Goal: Complete application form

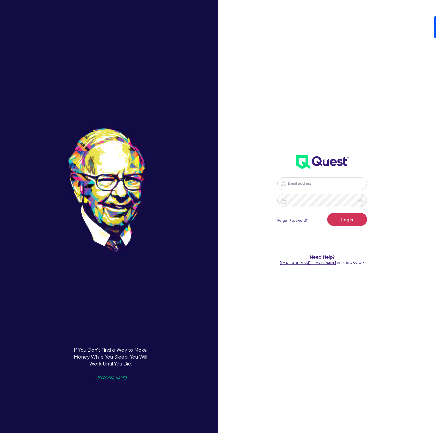
click at [322, 191] on nordpass-icon at bounding box center [322, 191] width 0 height 0
click at [0, 433] on nordpass-autofill-portal at bounding box center [0, 433] width 0 height 0
type input "[PERSON_NAME][EMAIL_ADDRESS][DOMAIN_NAME]"
click at [345, 218] on button "Login" at bounding box center [347, 219] width 40 height 13
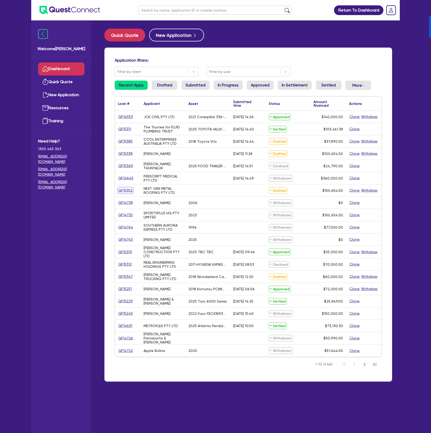
click at [126, 190] on link "QF15352" at bounding box center [125, 191] width 15 height 6
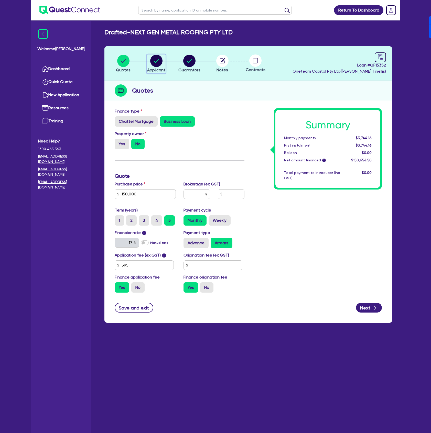
click at [156, 67] on button "Applicant" at bounding box center [156, 64] width 19 height 19
select select "COMPANY"
select select "ACCOMODATION_FOOD"
select select "HOTELS"
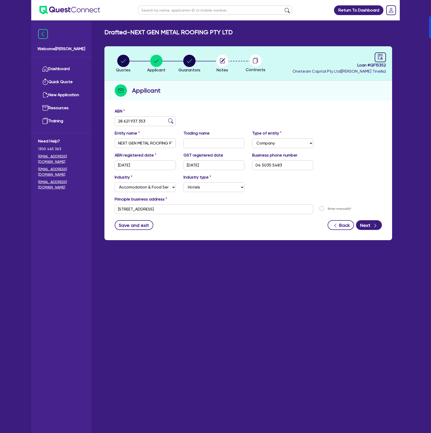
click at [184, 225] on div "Save and exit Back Next" at bounding box center [248, 225] width 275 height 10
drag, startPoint x: 116, startPoint y: 208, endPoint x: 197, endPoint y: 209, distance: 81.4
click at [197, 209] on input "[STREET_ADDRESS]" at bounding box center [214, 209] width 199 height 10
click at [165, 329] on main "Drafted - NEXT GEN METAL ROOFING PTY LTD Quotes Applicant [GEOGRAPHIC_DATA] Not…" at bounding box center [248, 230] width 303 height 420
click at [186, 62] on circle "button" at bounding box center [189, 61] width 12 height 12
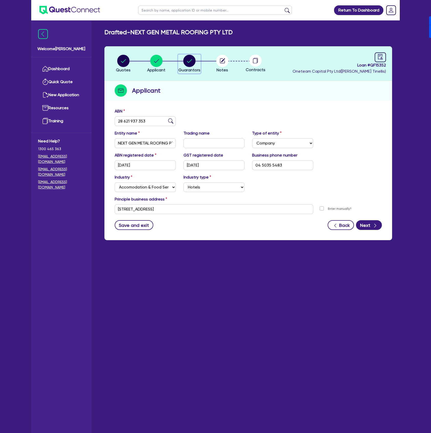
select select "MR"
select select "[GEOGRAPHIC_DATA]"
select select "SINGLE"
select select "PROPERTY"
select select "CASH"
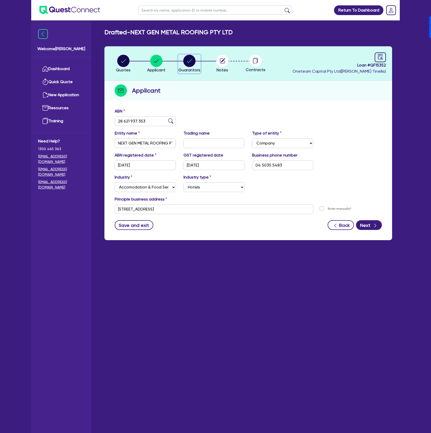
select select "CASH"
select select "VEHICLE"
select select "HOUSEHOLD_PERSONAL"
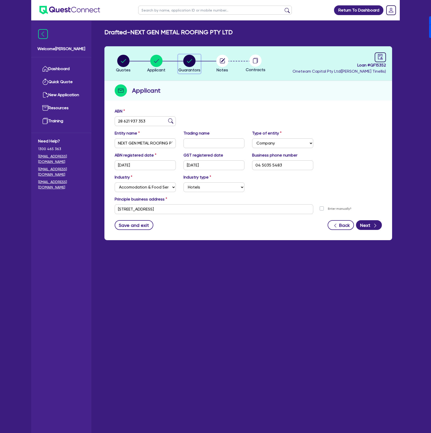
select select "OTHER"
select select "MORTGAGE"
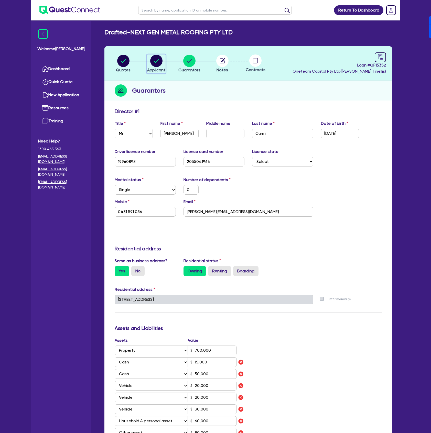
click at [158, 60] on icon "button" at bounding box center [156, 61] width 5 height 4
select select "COMPANY"
select select "ACCOMODATION_FOOD"
select select "HOTELS"
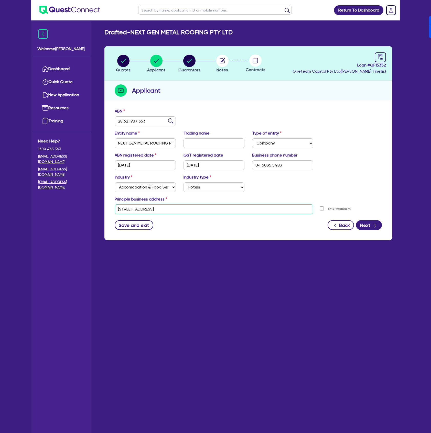
click at [188, 210] on input "[STREET_ADDRESS]" at bounding box center [214, 209] width 199 height 10
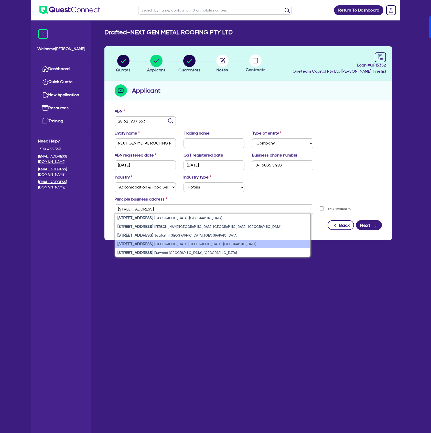
click at [179, 242] on small "[GEOGRAPHIC_DATA] [GEOGRAPHIC_DATA], [GEOGRAPHIC_DATA]" at bounding box center [205, 244] width 102 height 4
type input "[STREET_ADDRESS]"
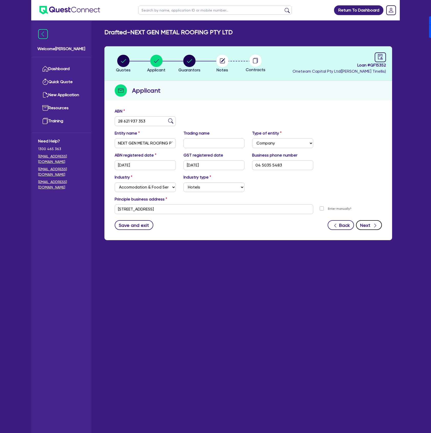
click at [377, 225] on icon "button" at bounding box center [375, 225] width 5 height 5
select select "MR"
select select "[GEOGRAPHIC_DATA]"
select select "SINGLE"
select select "PROPERTY"
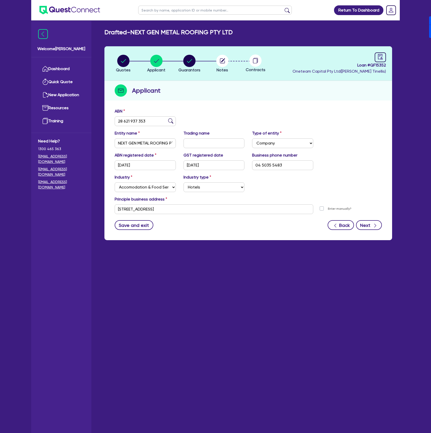
select select "CASH"
select select "VEHICLE"
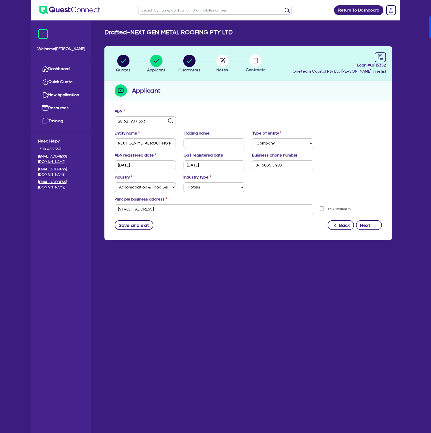
select select "HOUSEHOLD_PERSONAL"
select select "OTHER"
select select "MORTGAGE"
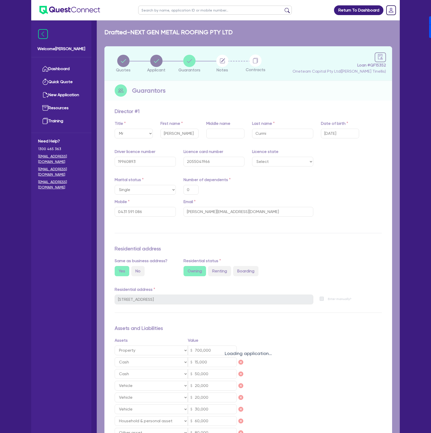
type input "0"
type input "0431 591 086"
type input "[STREET_ADDRESS]"
type input "700,000"
type input "15,000"
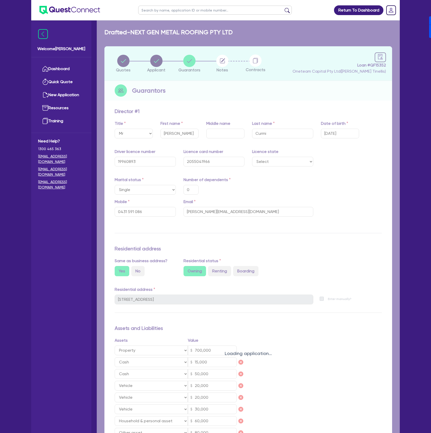
type input "50,000"
type input "20,000"
type input "30,000"
type input "60,000"
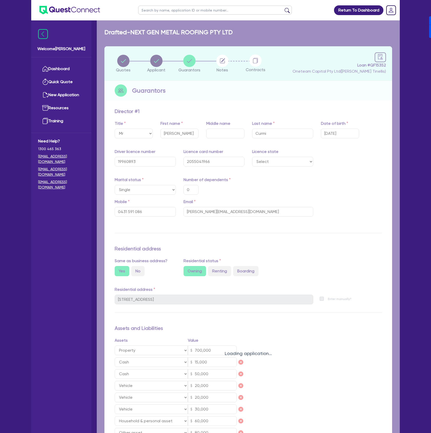
type input "80,000"
type input "628,122"
type input "3,681"
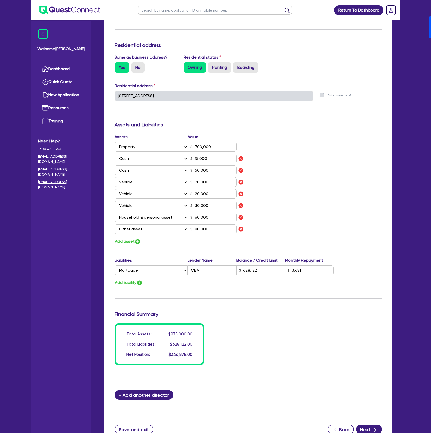
scroll to position [205, 0]
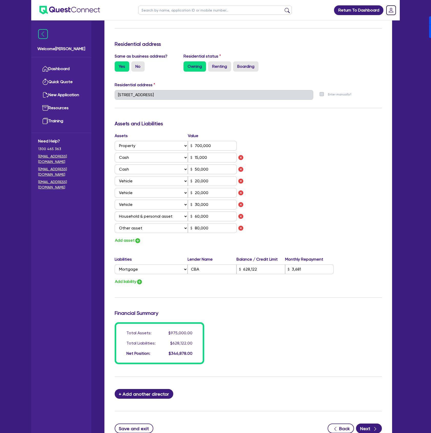
click at [267, 288] on div "Update residential status for Director #1 Boarding is only acceptable when the …" at bounding box center [248, 134] width 267 height 461
click at [307, 284] on div "Add liability" at bounding box center [248, 281] width 275 height 7
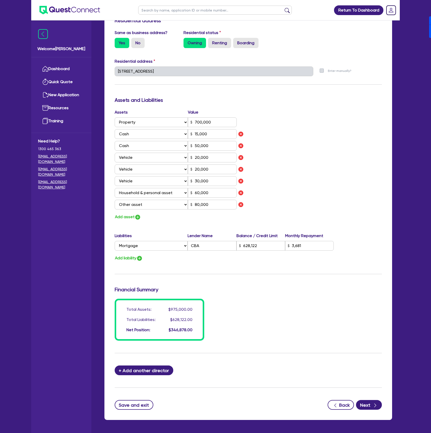
scroll to position [239, 0]
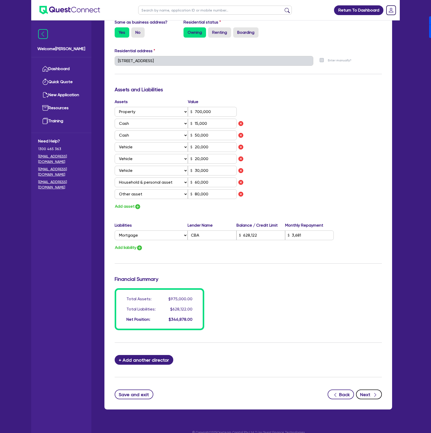
click at [370, 396] on button "Next" at bounding box center [369, 395] width 26 height 10
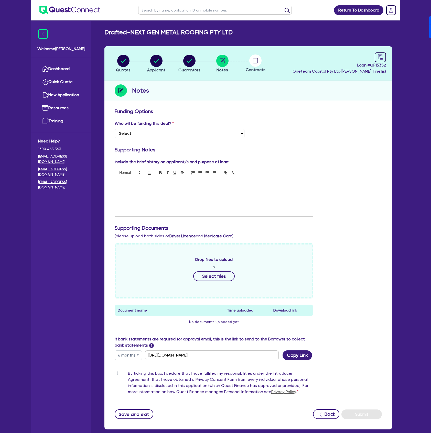
click at [173, 186] on p at bounding box center [214, 183] width 190 height 5
click at [170, 194] on div at bounding box center [214, 197] width 198 height 38
click at [117, 187] on div "Sub contract to his brother - Only client Install service" at bounding box center [214, 197] width 198 height 38
click at [159, 56] on circle "button" at bounding box center [156, 61] width 12 height 12
select select "COMPANY"
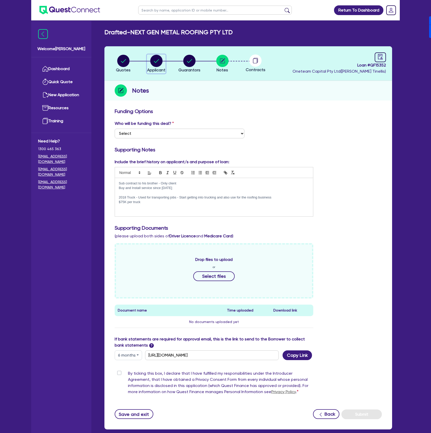
select select "ACCOMODATION_FOOD"
select select "HOTELS"
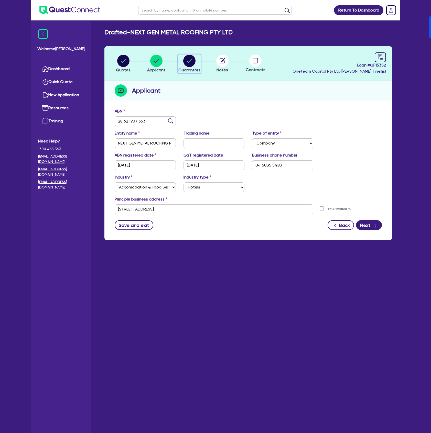
click at [196, 59] on div "button" at bounding box center [189, 61] width 22 height 12
select select "MR"
select select "[GEOGRAPHIC_DATA]"
select select "SINGLE"
select select "PROPERTY"
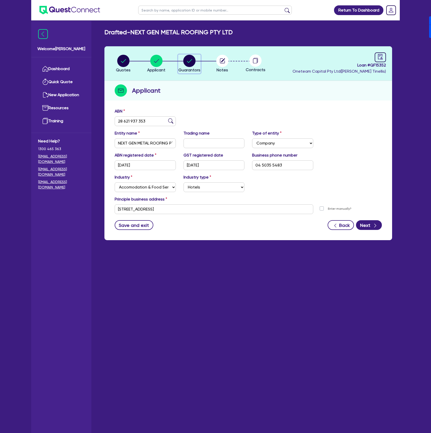
select select "CASH"
select select "VEHICLE"
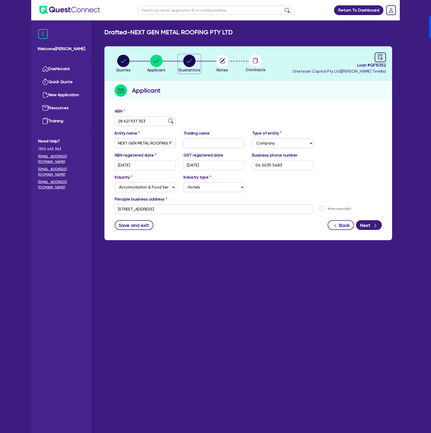
select select "HOUSEHOLD_PERSONAL"
select select "OTHER"
select select "MORTGAGE"
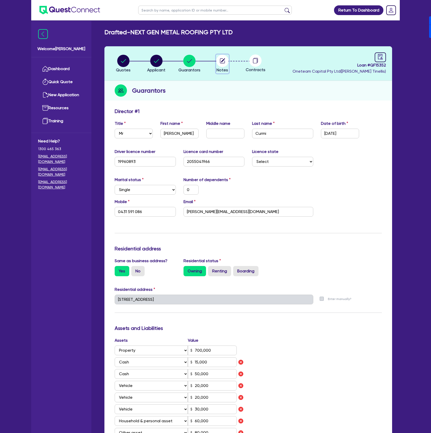
click at [223, 58] on circle "button" at bounding box center [222, 61] width 12 height 12
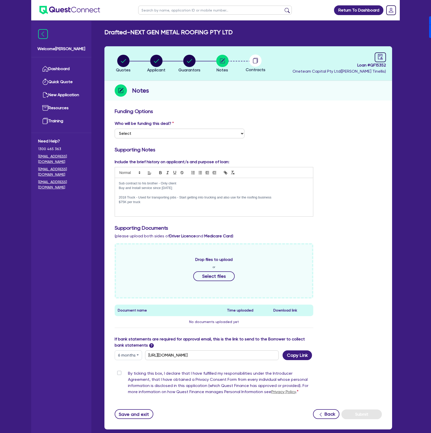
click at [162, 209] on div "Sub contract to his brother - Only client Buy and Install service since [DATE] …" at bounding box center [214, 197] width 198 height 38
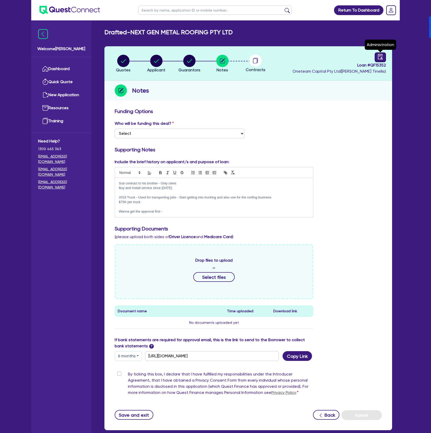
click at [378, 56] on icon "audit" at bounding box center [380, 57] width 6 height 6
select select "DRAFTED_NEW"
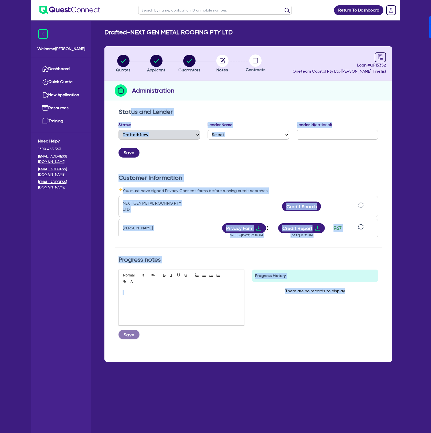
drag, startPoint x: 350, startPoint y: 292, endPoint x: 131, endPoint y: 110, distance: 285.5
click at [131, 110] on div "Status and Lender Status Select Quoted Drafted: New Drafted: Amended Submitted:…" at bounding box center [248, 230] width 267 height 244
click at [234, 114] on h2 "Status and Lender" at bounding box center [248, 111] width 259 height 7
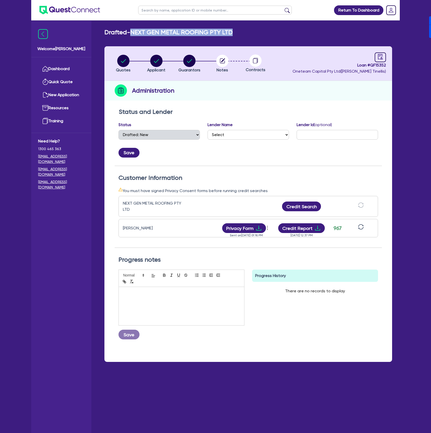
drag, startPoint x: 132, startPoint y: 32, endPoint x: 235, endPoint y: 30, distance: 102.9
click at [235, 30] on div "Drafted - NEXT GEN METAL ROOFING PTY LTD" at bounding box center [248, 32] width 295 height 7
click at [233, 33] on h2 "Drafted - NEXT GEN METAL ROOFING PTY LTD" at bounding box center [168, 32] width 128 height 7
click at [231, 32] on h2 "Drafted - NEXT GEN METAL ROOFING PTY LTD" at bounding box center [168, 32] width 128 height 7
drag, startPoint x: 232, startPoint y: 32, endPoint x: 134, endPoint y: 32, distance: 97.8
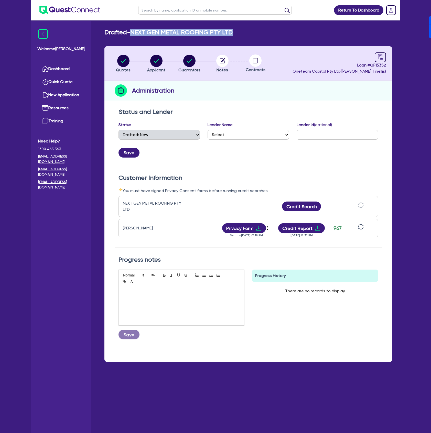
click at [134, 32] on h2 "Drafted - NEXT GEN METAL ROOFING PTY LTD" at bounding box center [168, 32] width 128 height 7
click at [291, 106] on div "Status and Lender Status Select Quoted Drafted: New Drafted: Amended Submitted:…" at bounding box center [248, 234] width 288 height 256
click at [159, 58] on circle "button" at bounding box center [156, 61] width 12 height 12
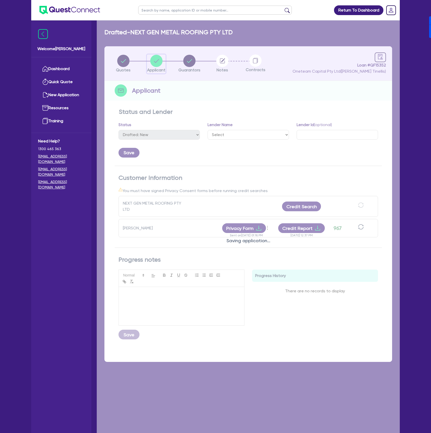
select select "COMPANY"
select select "ACCOMODATION_FOOD"
select select "HOTELS"
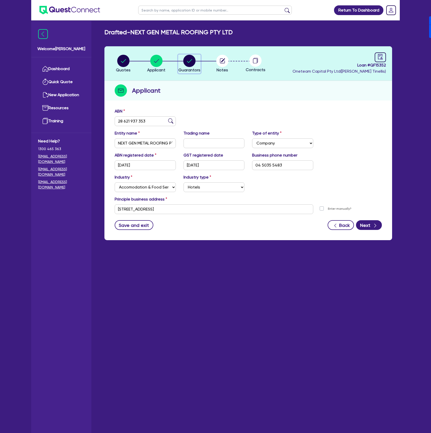
click at [186, 67] on button "Guarantors" at bounding box center [189, 64] width 23 height 19
select select "MR"
select select "[GEOGRAPHIC_DATA]"
select select "SINGLE"
select select "PROPERTY"
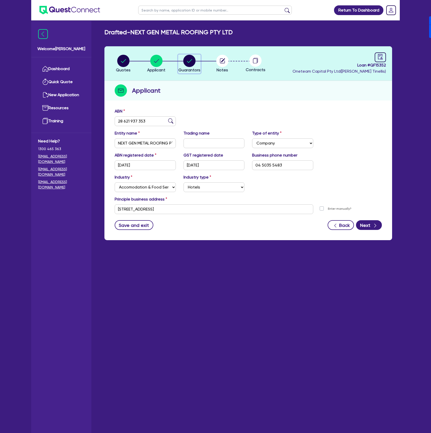
select select "CASH"
select select "VEHICLE"
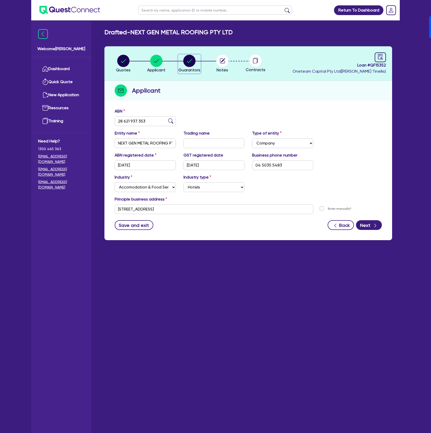
select select "HOUSEHOLD_PERSONAL"
select select "OTHER"
select select "MORTGAGE"
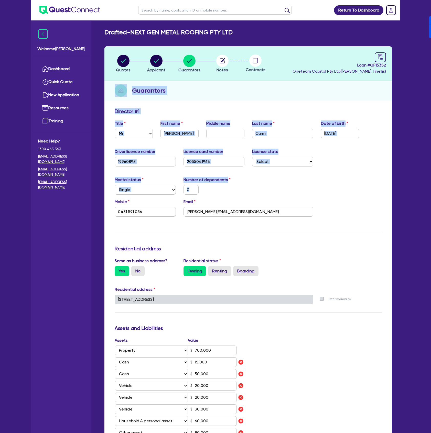
drag, startPoint x: 328, startPoint y: 221, endPoint x: 119, endPoint y: 97, distance: 242.6
click at [119, 97] on div "Quotes Applicant [GEOGRAPHIC_DATA] Notes Contracts Loan # QF15352 Oneteam Capit…" at bounding box center [248, 347] width 288 height 602
click at [116, 105] on div "Quotes Applicant [GEOGRAPHIC_DATA] Notes Contracts Loan # QF15352 Oneteam Capit…" at bounding box center [248, 347] width 288 height 602
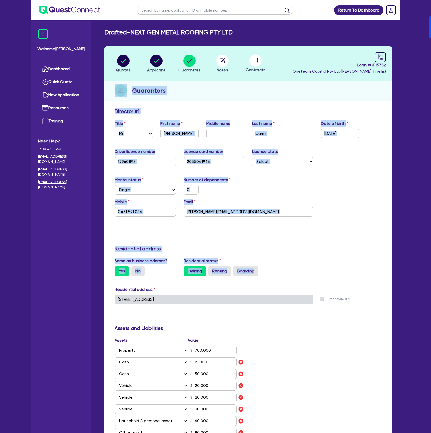
drag, startPoint x: 113, startPoint y: 88, endPoint x: 324, endPoint y: 277, distance: 282.9
click at [324, 277] on div "Quotes Applicant [GEOGRAPHIC_DATA] Notes Contracts Loan # QF15352 Oneteam Capit…" at bounding box center [248, 347] width 288 height 602
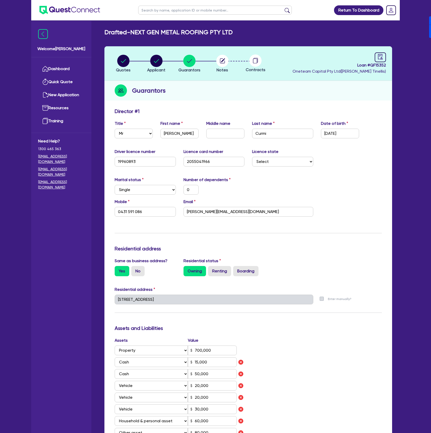
click at [324, 277] on div "Same as business address? Yes No Residential status Owning Renting Boarding" at bounding box center [248, 269] width 275 height 23
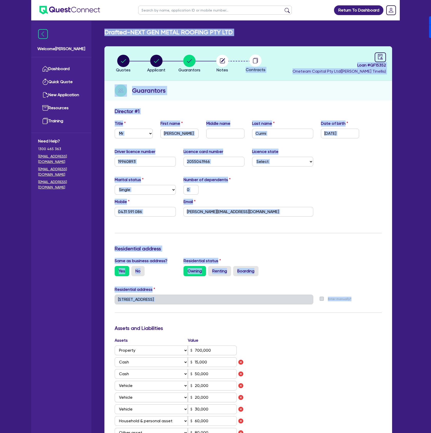
drag, startPoint x: 104, startPoint y: 32, endPoint x: 341, endPoint y: 303, distance: 360.0
click at [341, 303] on div "Drafted - NEXT GEN METAL ROOFING PTY LTD Quotes Applicant [GEOGRAPHIC_DATA] Not…" at bounding box center [248, 342] width 303 height 626
click at [345, 275] on div "Same as business address? Yes No Residential status Owning Renting Boarding" at bounding box center [248, 269] width 275 height 23
drag, startPoint x: 356, startPoint y: 301, endPoint x: 104, endPoint y: 28, distance: 372.1
click at [104, 28] on main "Drafted - NEXT GEN METAL ROOFING PTY LTD Quotes Applicant [GEOGRAPHIC_DATA] Not…" at bounding box center [248, 343] width 303 height 646
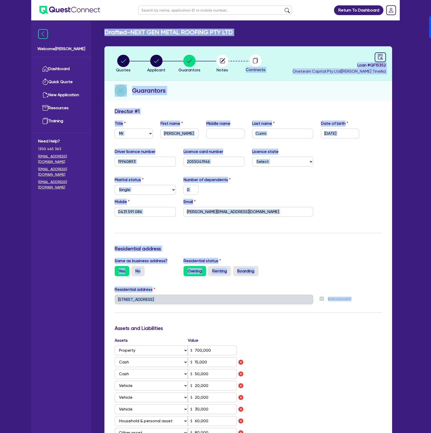
click at [134, 31] on h2 "Drafted - NEXT GEN METAL ROOFING PTY LTD" at bounding box center [168, 32] width 128 height 7
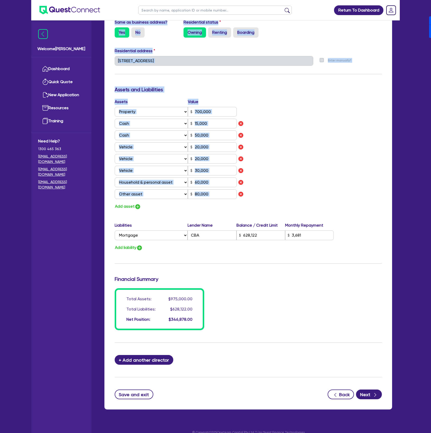
scroll to position [247, 0]
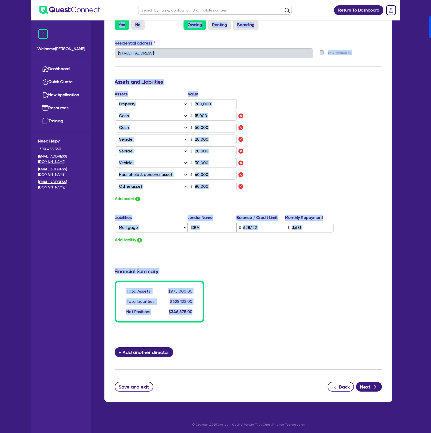
drag, startPoint x: 133, startPoint y: 31, endPoint x: 334, endPoint y: 321, distance: 352.8
click at [334, 321] on div "Drafted - NEXT GEN METAL ROOFING PTY LTD Quotes Applicant [GEOGRAPHIC_DATA] Not…" at bounding box center [248, 95] width 303 height 626
click at [322, 314] on div "Total Assets: $975,000.00 Total Liabilities: $628,122.00 Net Position: $346,878…" at bounding box center [248, 302] width 275 height 42
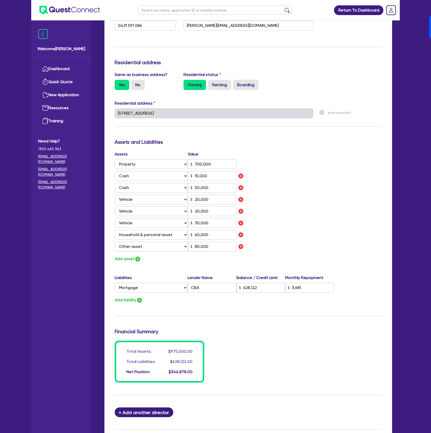
scroll to position [0, 0]
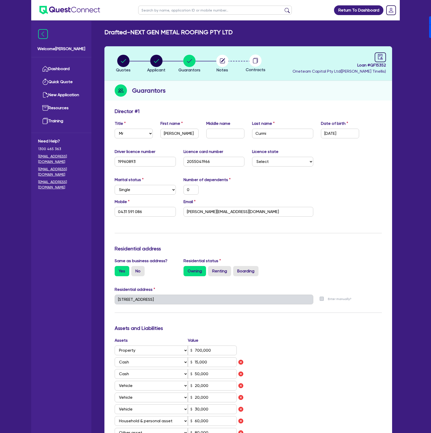
click at [248, 95] on div "Guarantors" at bounding box center [248, 91] width 288 height 20
drag, startPoint x: 133, startPoint y: 31, endPoint x: 237, endPoint y: 30, distance: 103.9
click at [237, 30] on div "Drafted - NEXT GEN METAL ROOFING PTY LTD" at bounding box center [248, 32] width 295 height 7
click at [234, 32] on div "Drafted - NEXT GEN METAL ROOFING PTY LTD" at bounding box center [248, 32] width 295 height 7
drag, startPoint x: 235, startPoint y: 32, endPoint x: 132, endPoint y: 30, distance: 103.1
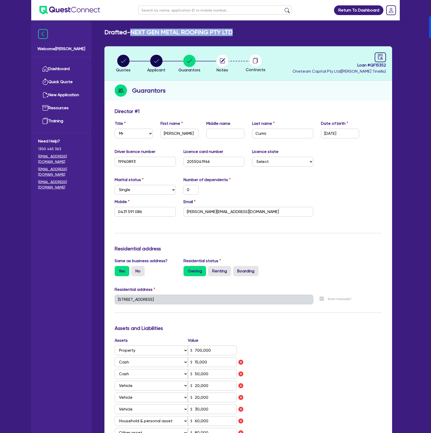
click at [132, 30] on div "Drafted - NEXT GEN METAL ROOFING PTY LTD" at bounding box center [248, 32] width 295 height 7
click at [133, 33] on h2 "Drafted - NEXT GEN METAL ROOFING PTY LTD" at bounding box center [168, 32] width 128 height 7
click at [258, 223] on div "Update residential status for Director #1 Boarding is only acceptable when the …" at bounding box center [248, 338] width 267 height 461
drag, startPoint x: 274, startPoint y: 211, endPoint x: 163, endPoint y: 208, distance: 111.1
click at [163, 208] on div "Mobile [PHONE_NUMBER] Email [PERSON_NAME][EMAIL_ADDRESS][DOMAIN_NAME]" at bounding box center [248, 210] width 275 height 22
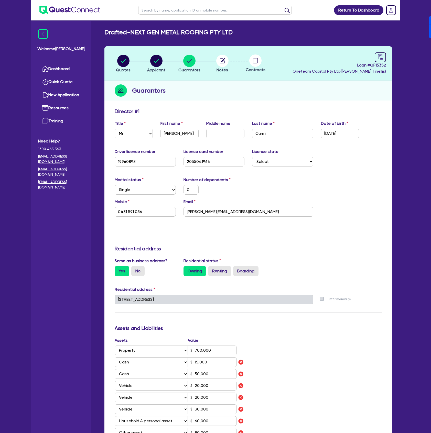
click at [265, 190] on div "Marital status Select [DEMOGRAPHIC_DATA] Married De Facto / Partner Number of d…" at bounding box center [248, 188] width 275 height 22
drag, startPoint x: 131, startPoint y: 32, endPoint x: 246, endPoint y: 28, distance: 115.2
click at [246, 28] on main "Drafted - NEXT GEN METAL ROOFING PTY LTD Quotes Applicant [GEOGRAPHIC_DATA] Not…" at bounding box center [248, 343] width 303 height 646
click at [247, 33] on div "Drafted - NEXT GEN METAL ROOFING PTY LTD" at bounding box center [248, 32] width 295 height 7
drag, startPoint x: 237, startPoint y: 32, endPoint x: 133, endPoint y: 29, distance: 103.7
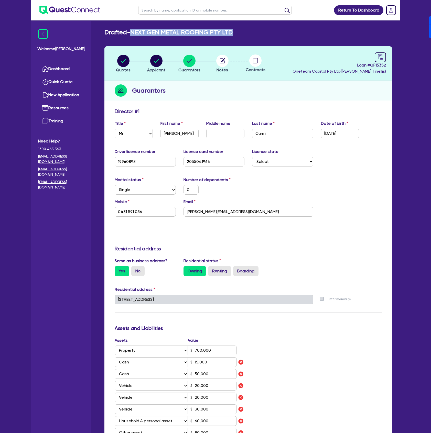
click at [133, 29] on div "Drafted - NEXT GEN METAL ROOFING PTY LTD" at bounding box center [248, 32] width 295 height 7
click at [133, 32] on h2 "Drafted - NEXT GEN METAL ROOFING PTY LTD" at bounding box center [168, 32] width 128 height 7
drag, startPoint x: 133, startPoint y: 32, endPoint x: 234, endPoint y: 32, distance: 100.6
click at [234, 32] on div "Drafted - NEXT GEN METAL ROOFING PTY LTD" at bounding box center [248, 32] width 295 height 7
click at [232, 34] on h2 "Drafted - NEXT GEN METAL ROOFING PTY LTD" at bounding box center [168, 32] width 128 height 7
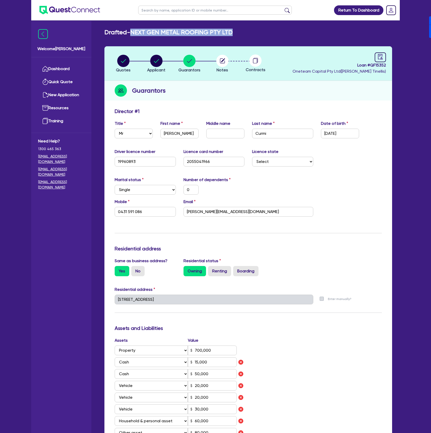
drag, startPoint x: 231, startPoint y: 33, endPoint x: 134, endPoint y: 27, distance: 96.4
click at [134, 27] on main "Drafted - NEXT GEN METAL ROOFING PTY LTD Quotes Applicant [GEOGRAPHIC_DATA] Not…" at bounding box center [248, 343] width 303 height 646
click at [137, 32] on h2 "Drafted - NEXT GEN METAL ROOFING PTY LTD" at bounding box center [168, 32] width 128 height 7
